Goal: Task Accomplishment & Management: Manage account settings

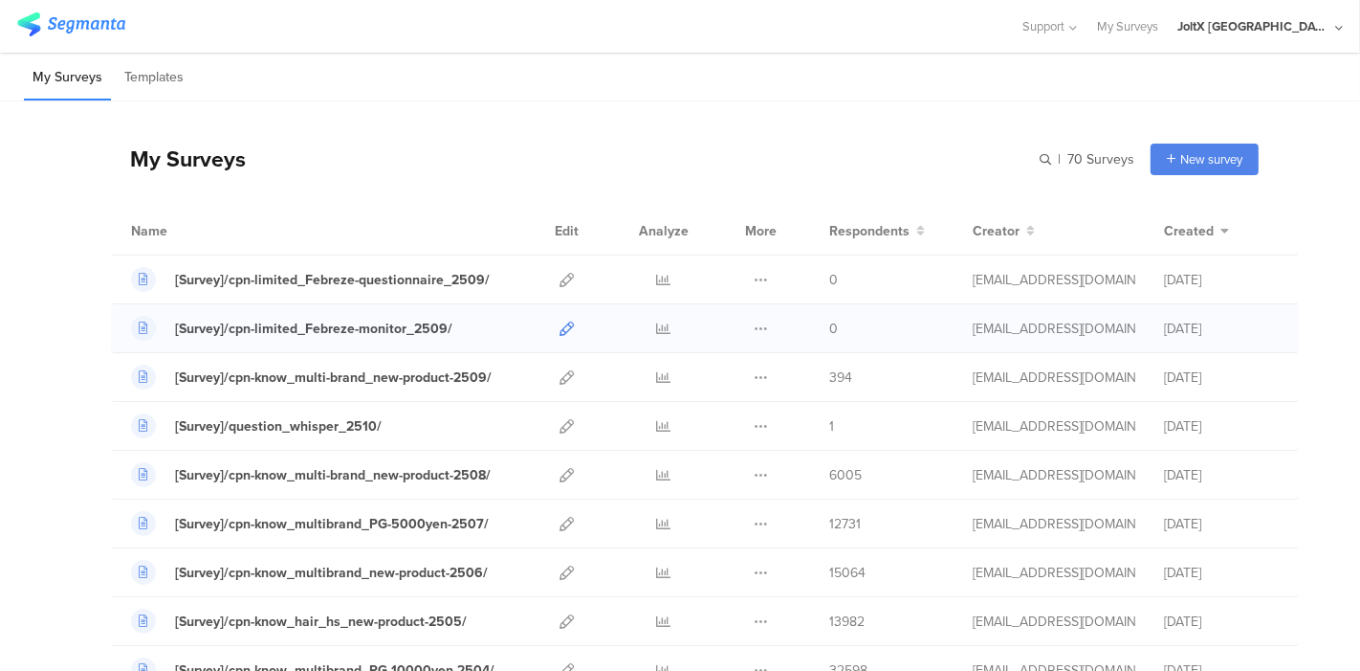
click at [560, 323] on icon at bounding box center [567, 328] width 14 height 14
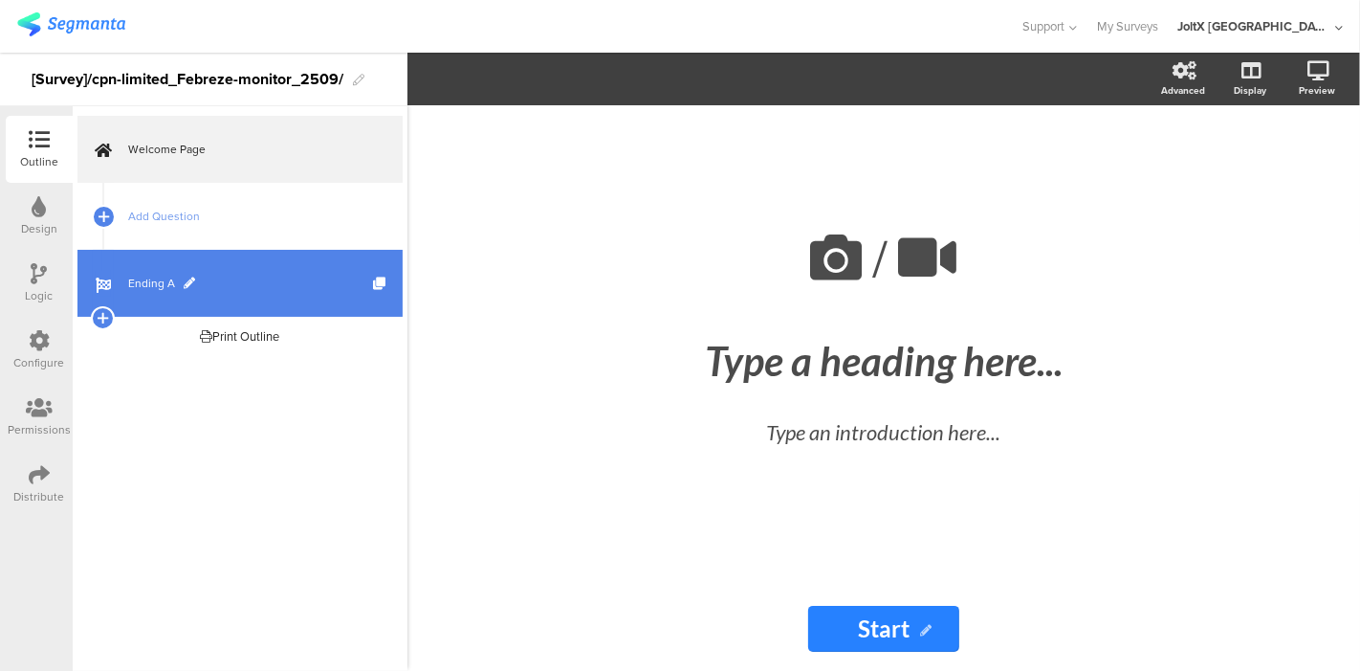
click at [167, 288] on span "Ending A" at bounding box center [250, 283] width 245 height 19
